Goal: Task Accomplishment & Management: Use online tool/utility

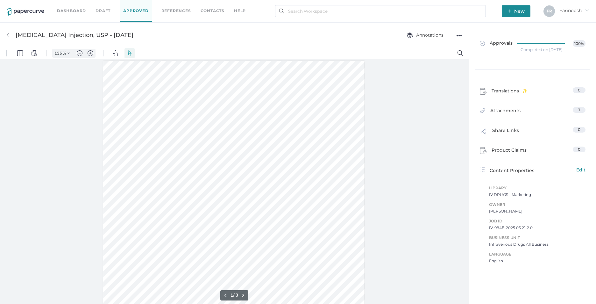
scroll to position [1, 0]
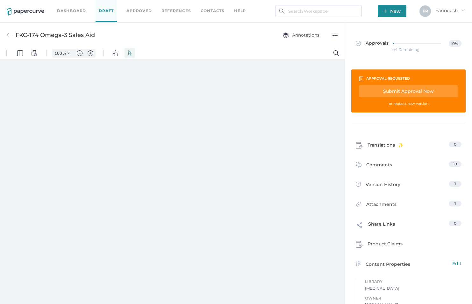
type input "135"
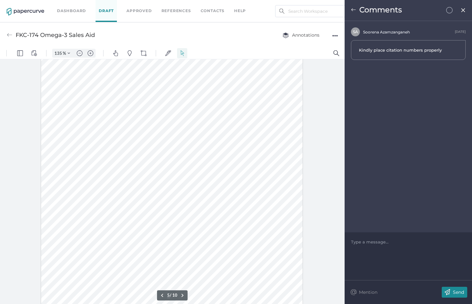
scroll to position [1434, 0]
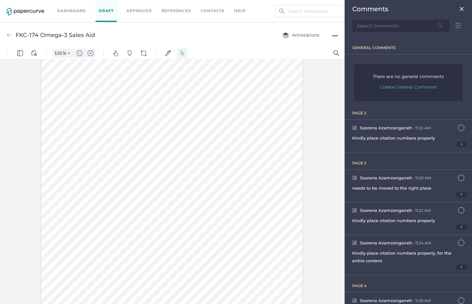
click at [273, 231] on div at bounding box center [172, 164] width 262 height 339
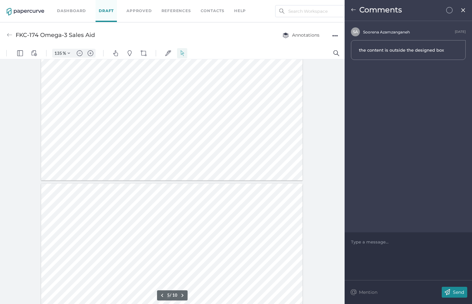
type input "6"
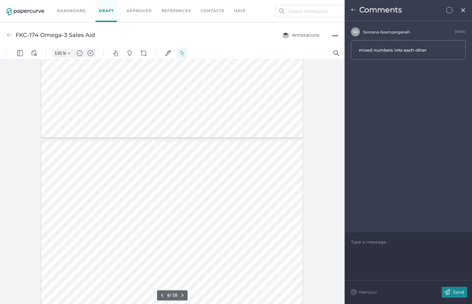
scroll to position [1689, 0]
